Goal: Understand process/instructions: Learn about a topic

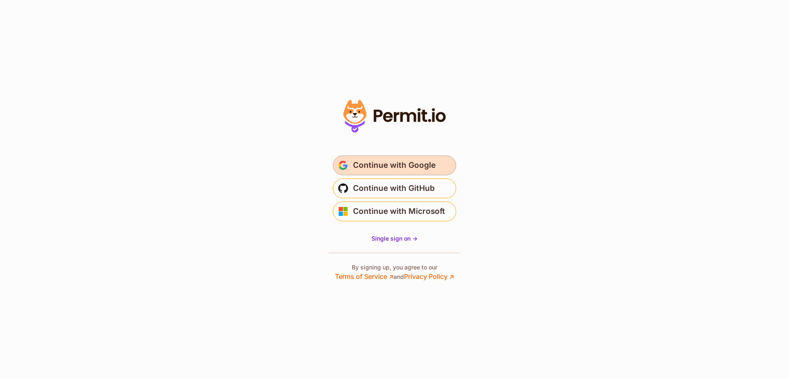
click at [388, 166] on span "Continue with Google" at bounding box center [394, 165] width 83 height 13
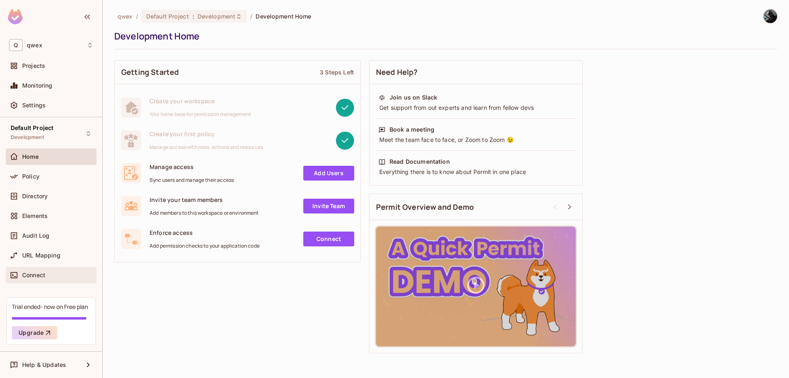
click at [21, 276] on div at bounding box center [15, 275] width 13 height 10
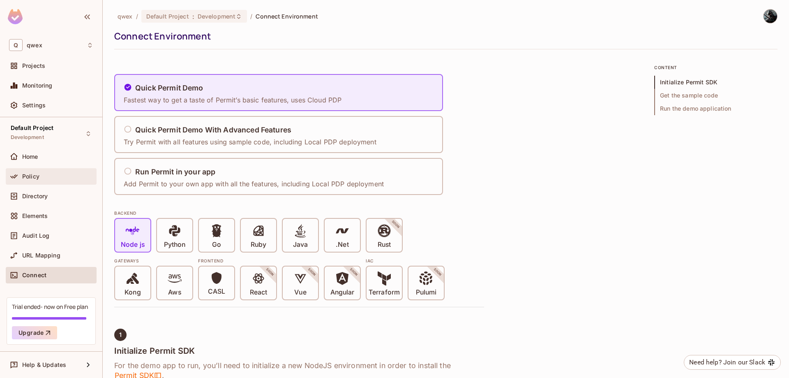
click at [43, 170] on div "Policy" at bounding box center [51, 176] width 91 height 16
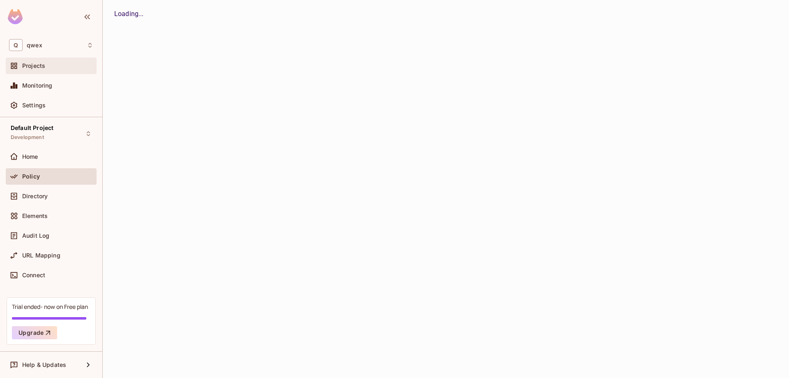
click at [35, 68] on span "Projects" at bounding box center [33, 65] width 23 height 7
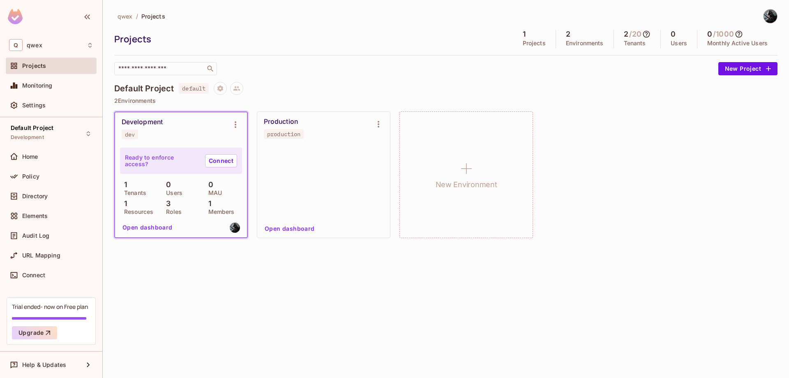
click at [146, 162] on p "Ready to enforce access?" at bounding box center [162, 160] width 74 height 13
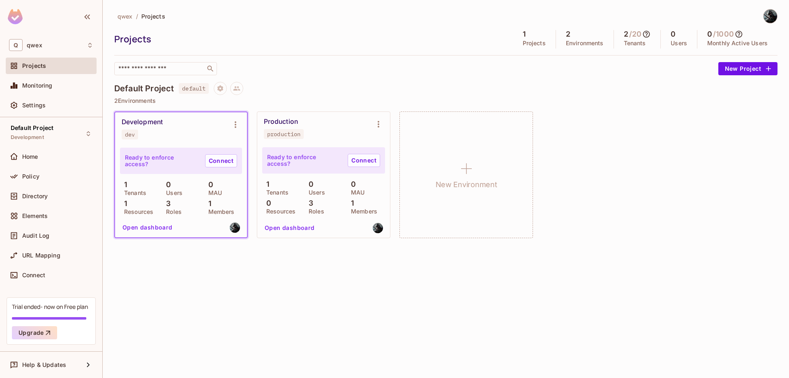
click at [195, 133] on div "Development dev" at bounding box center [175, 128] width 106 height 21
click at [238, 123] on icon "Environment settings" at bounding box center [236, 125] width 10 height 10
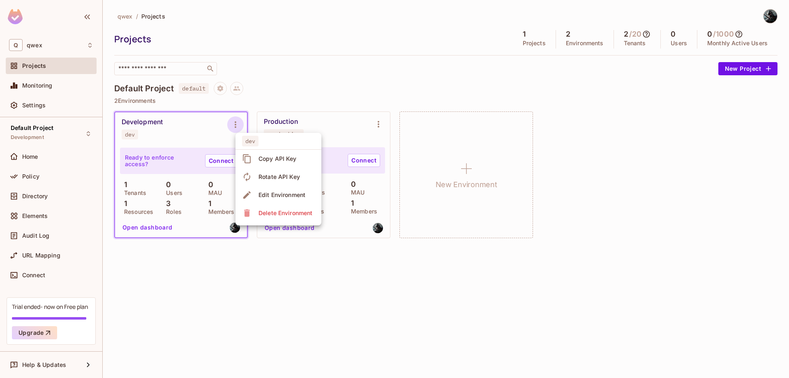
click at [238, 123] on div at bounding box center [394, 189] width 789 height 378
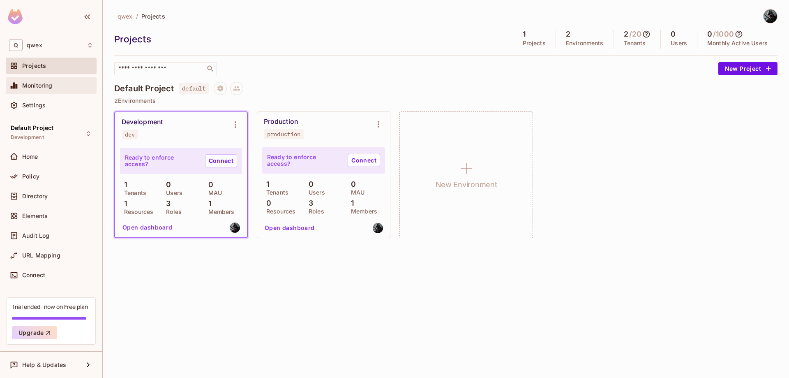
click at [63, 87] on div "Monitoring" at bounding box center [57, 85] width 71 height 7
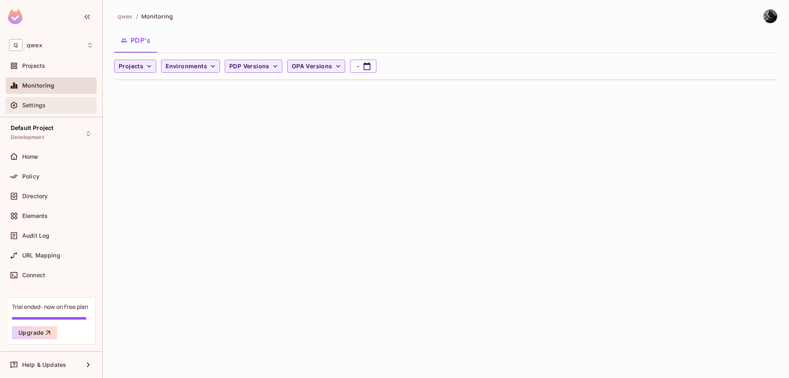
click at [65, 97] on div "Settings" at bounding box center [51, 105] width 91 height 16
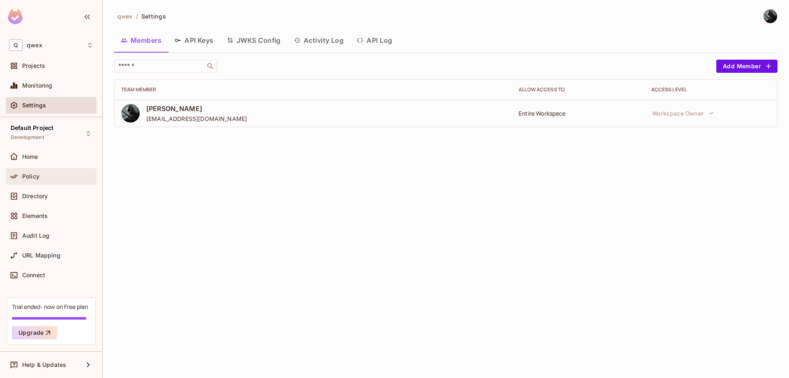
click at [63, 184] on div "Policy" at bounding box center [51, 176] width 91 height 16
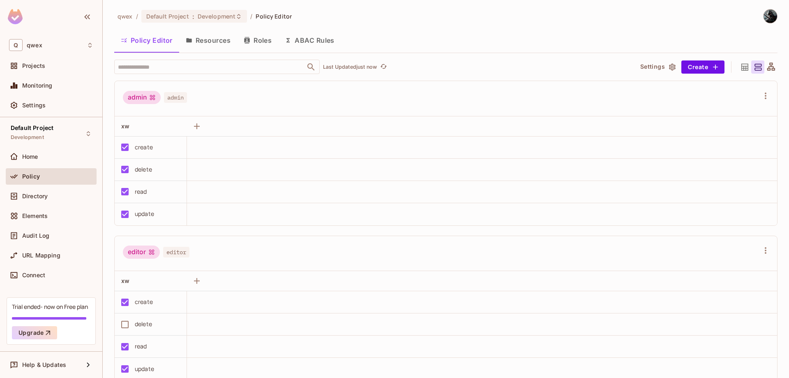
click at [218, 33] on button "Resources" at bounding box center [208, 40] width 58 height 21
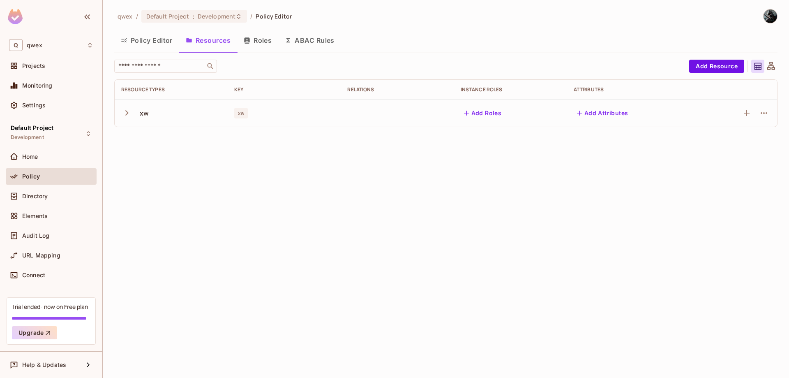
click at [135, 117] on div "xw" at bounding box center [171, 112] width 100 height 17
click at [129, 113] on icon "button" at bounding box center [126, 112] width 11 height 11
click at [73, 157] on div "Home" at bounding box center [57, 156] width 71 height 7
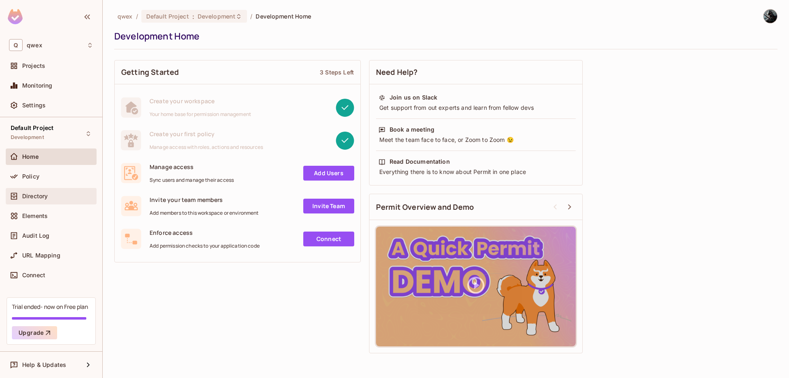
click at [65, 189] on div "Directory" at bounding box center [51, 196] width 91 height 16
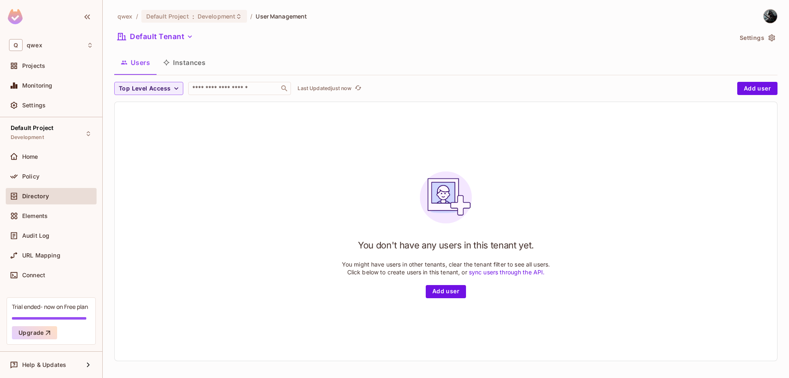
click at [203, 68] on button "Instances" at bounding box center [184, 62] width 55 height 21
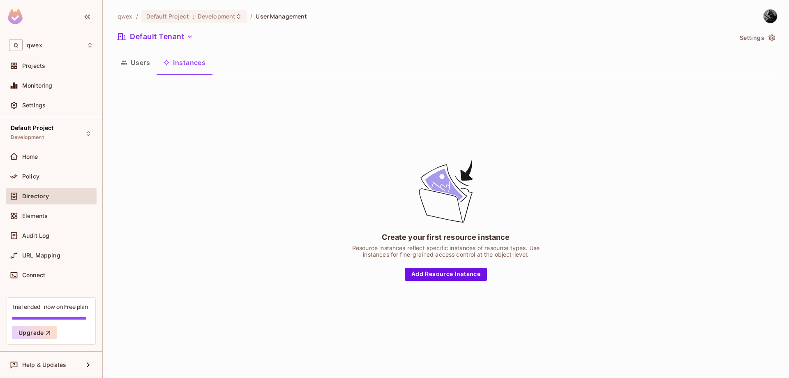
click at [443, 281] on div "Create your first resource instance Resource instances reflect specific instanc…" at bounding box center [446, 219] width 664 height 275
click at [443, 277] on button "Add Resource Instance" at bounding box center [446, 274] width 82 height 13
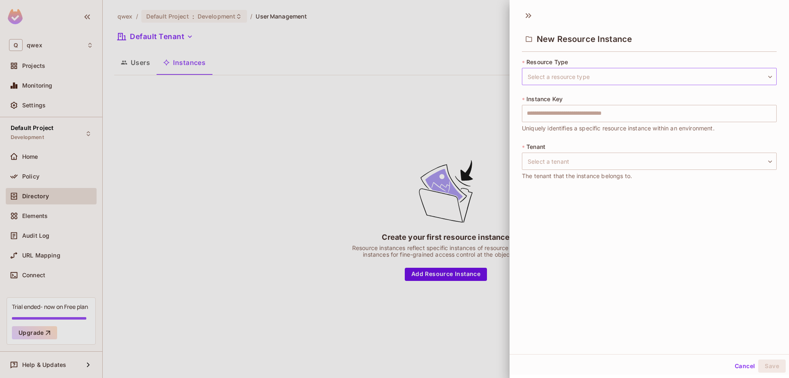
click at [567, 73] on body "Q qwex Projects Monitoring Settings Default Project Development Home Policy Dir…" at bounding box center [394, 189] width 789 height 378
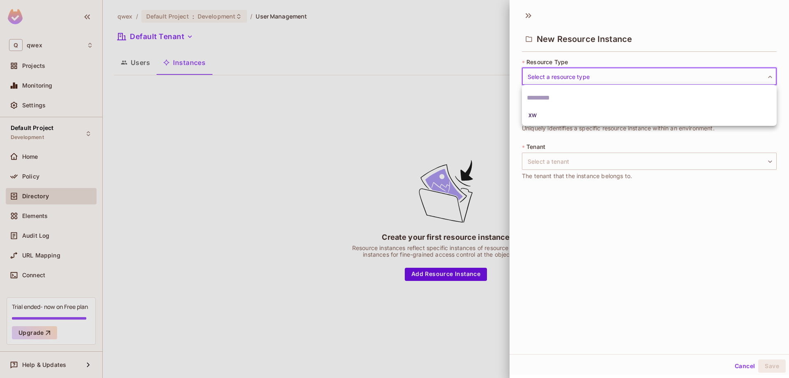
click at [548, 118] on li "xw" at bounding box center [649, 115] width 255 height 15
type input "**"
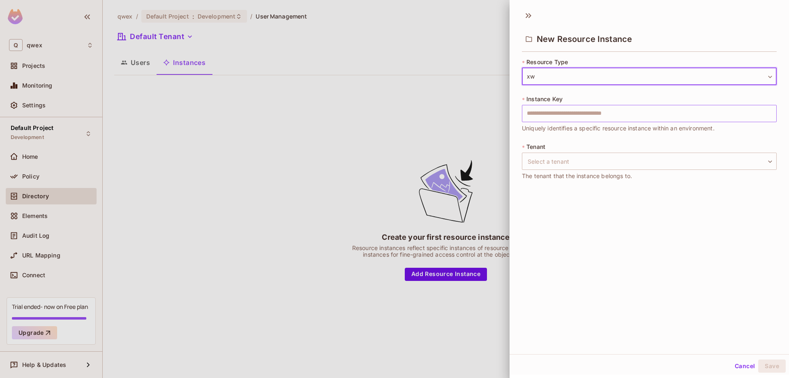
click at [551, 118] on input "text" at bounding box center [649, 113] width 255 height 17
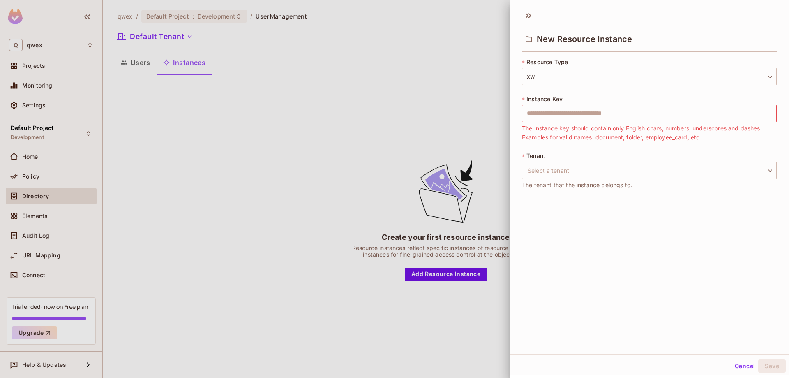
click at [447, 155] on div at bounding box center [394, 189] width 789 height 378
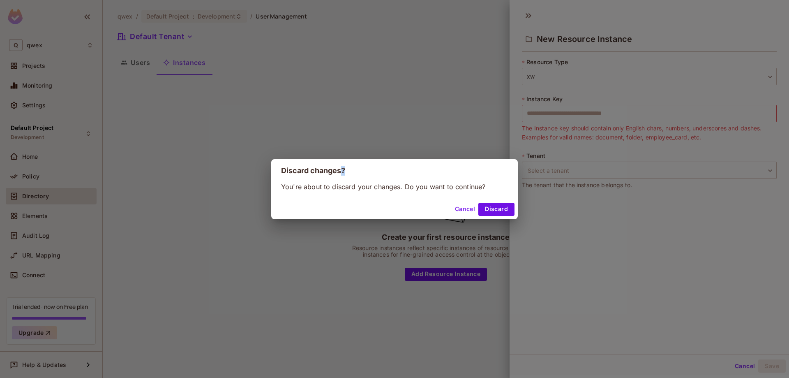
click at [447, 155] on div "Discard changes? You're about to discard your changes. Do you want to continue?…" at bounding box center [394, 189] width 789 height 378
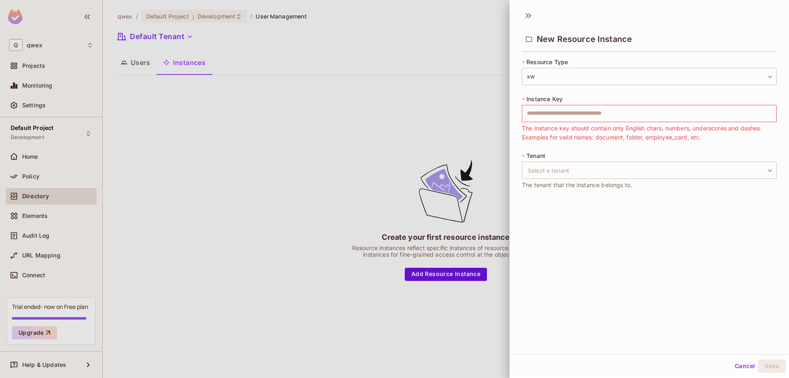
click at [472, 178] on div at bounding box center [394, 189] width 789 height 378
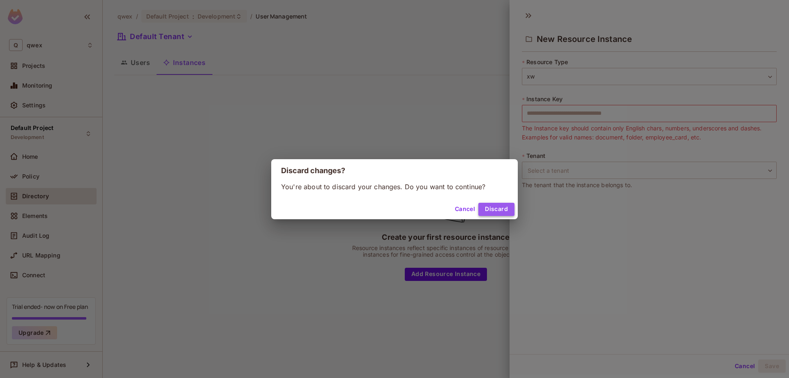
click at [491, 213] on button "Discard" at bounding box center [497, 209] width 36 height 13
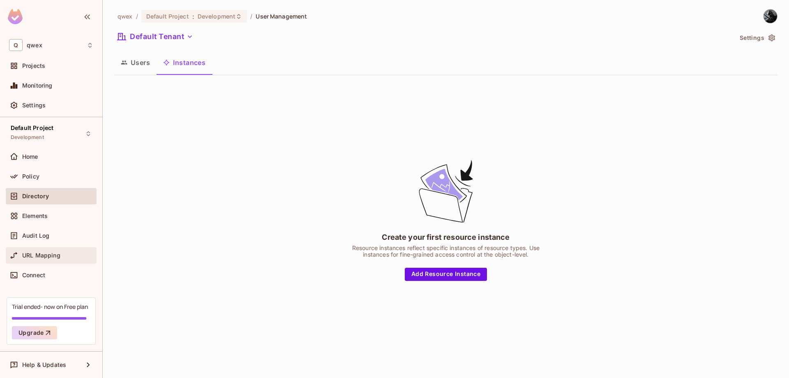
click at [41, 263] on div "URL Mapping" at bounding box center [51, 255] width 91 height 16
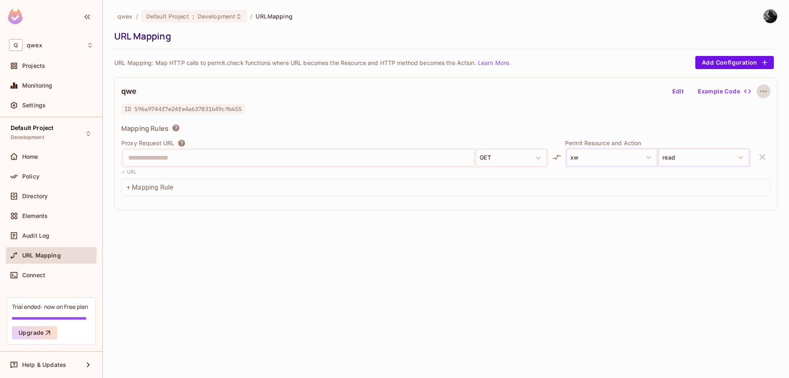
click at [760, 88] on icon "button" at bounding box center [764, 91] width 10 height 10
click at [760, 88] on div at bounding box center [394, 189] width 789 height 378
click at [713, 91] on button "Example Code" at bounding box center [724, 91] width 59 height 13
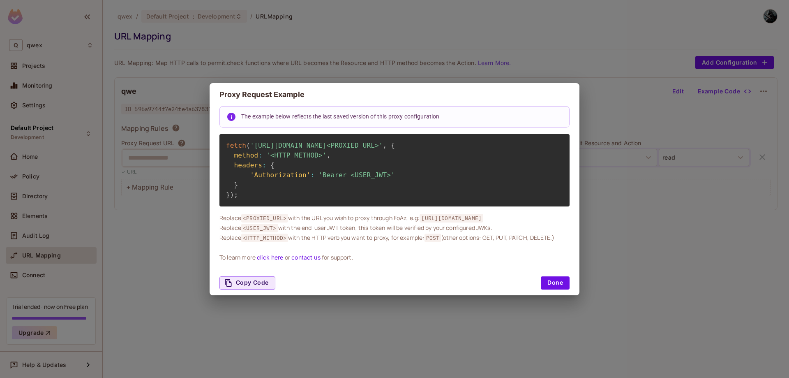
drag, startPoint x: 250, startPoint y: 141, endPoint x: 240, endPoint y: 151, distance: 14.3
click at [250, 149] on span "'[URL][DOMAIN_NAME]<PROXIED_URL>'" at bounding box center [316, 145] width 133 height 8
click at [428, 180] on div "fetch ( '[URL][DOMAIN_NAME]<PROXIED_URL>' , { method : '<HTTP_METHOD>' , header…" at bounding box center [395, 170] width 350 height 72
click at [546, 280] on div "Copy Code Done" at bounding box center [395, 283] width 370 height 25
click at [548, 289] on button "Done" at bounding box center [555, 282] width 29 height 13
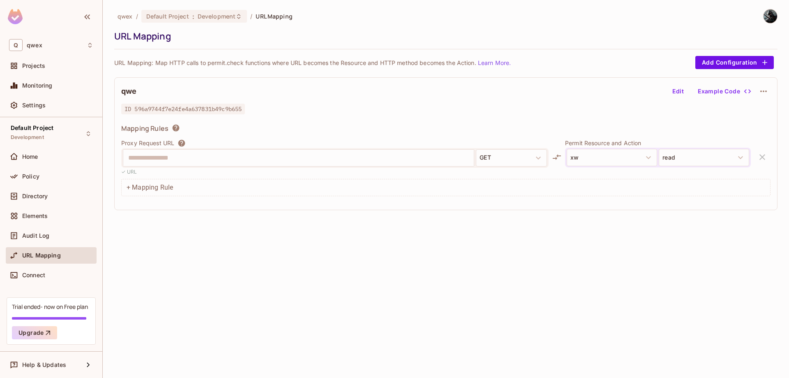
click at [763, 91] on icon "button" at bounding box center [764, 91] width 10 height 10
click at [763, 91] on div at bounding box center [394, 189] width 789 height 378
click at [689, 90] on button "Edit" at bounding box center [678, 91] width 26 height 13
click at [742, 88] on button "Save" at bounding box center [740, 91] width 26 height 13
click at [768, 86] on div at bounding box center [764, 91] width 14 height 14
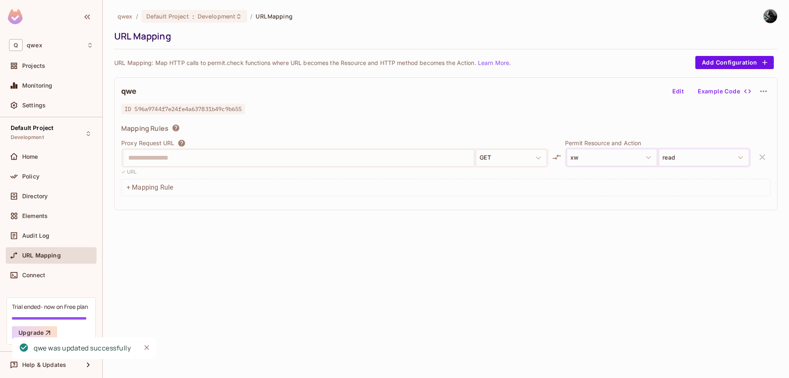
click at [768, 90] on icon "button" at bounding box center [764, 91] width 10 height 10
drag, startPoint x: 732, startPoint y: 83, endPoint x: 732, endPoint y: 92, distance: 9.0
click at [732, 83] on div at bounding box center [394, 189] width 789 height 378
click at [732, 92] on button "Example Code" at bounding box center [724, 91] width 59 height 13
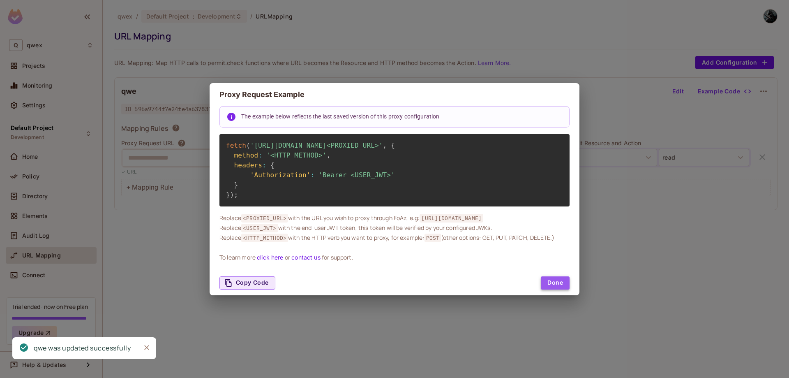
click at [562, 284] on button "Done" at bounding box center [555, 282] width 29 height 13
